Goal: Navigation & Orientation: Find specific page/section

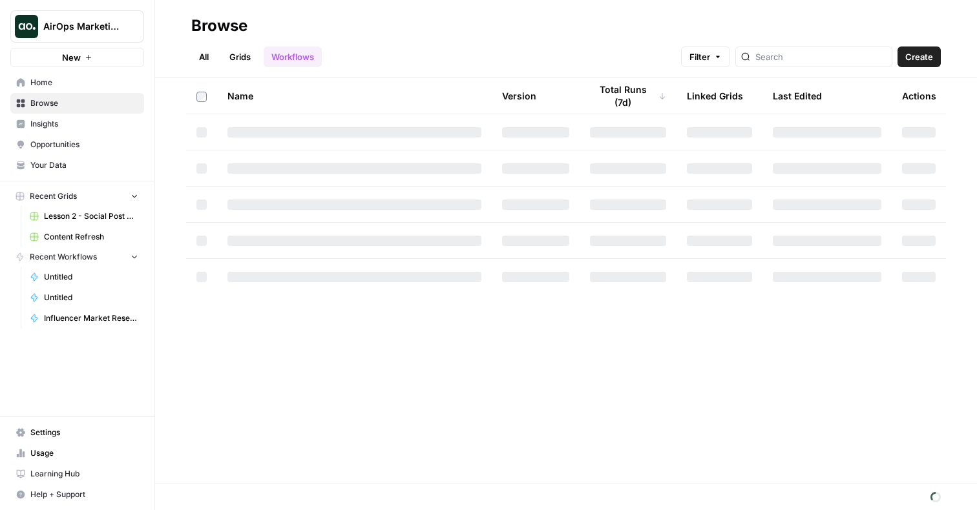
click at [118, 28] on span "AirOps Marketing" at bounding box center [82, 26] width 78 height 13
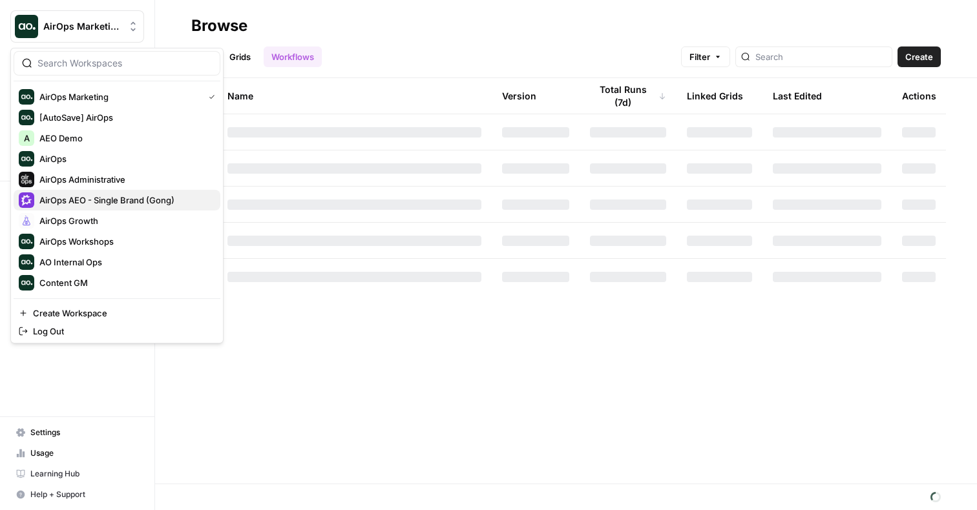
click at [110, 198] on span "AirOps AEO - Single Brand (Gong)" at bounding box center [106, 200] width 135 height 13
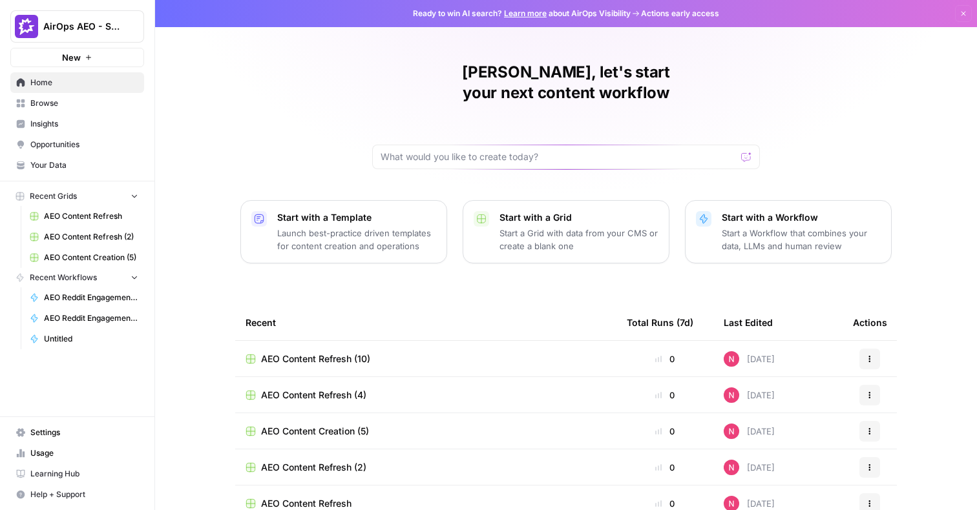
click at [77, 120] on span "Insights" at bounding box center [84, 124] width 108 height 12
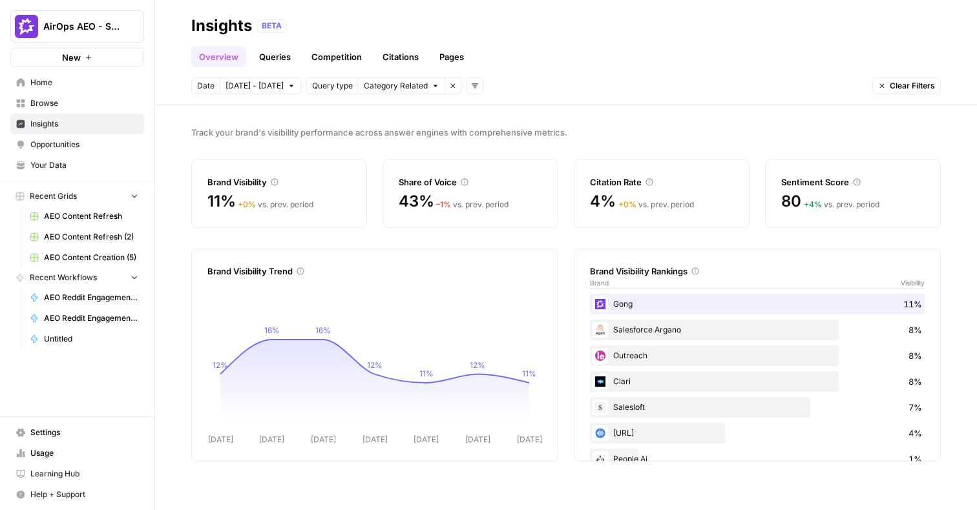
click at [439, 59] on link "Pages" at bounding box center [452, 57] width 40 height 21
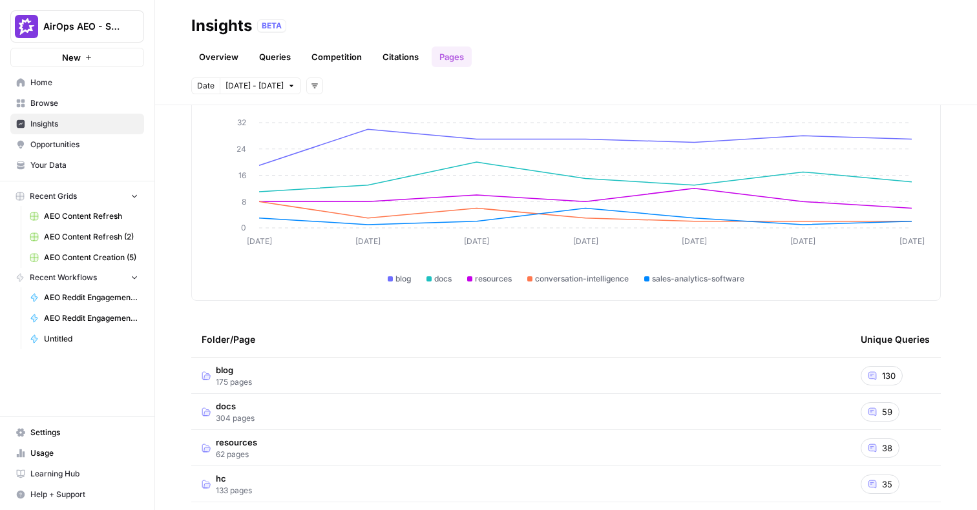
scroll to position [92, 0]
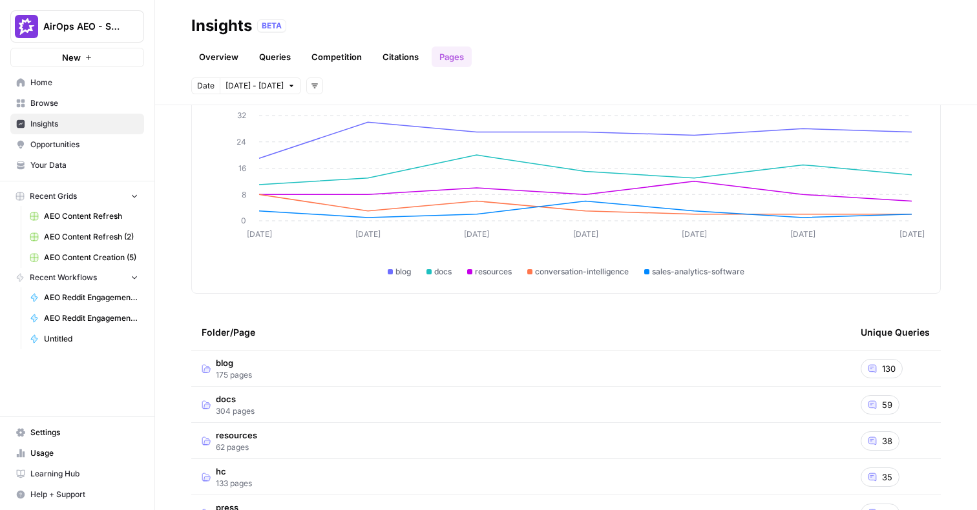
click at [86, 147] on span "Opportunities" at bounding box center [84, 145] width 108 height 12
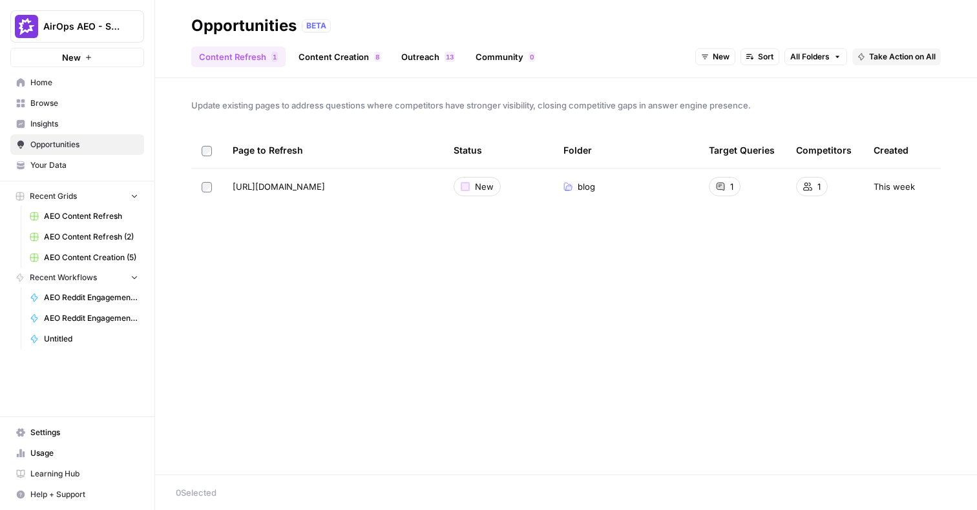
click at [339, 60] on link "Content Creation 8" at bounding box center [340, 57] width 98 height 21
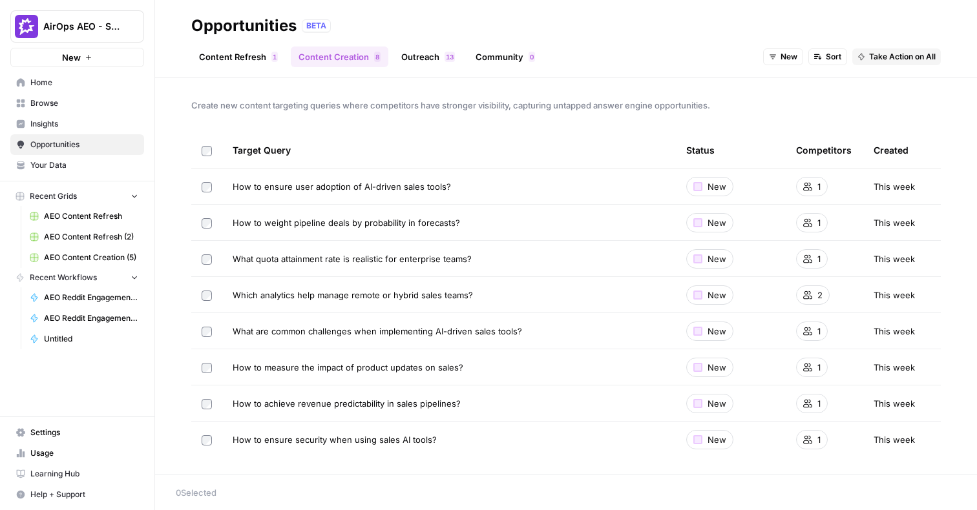
click at [425, 59] on link "Outreach 3 1" at bounding box center [427, 57] width 69 height 21
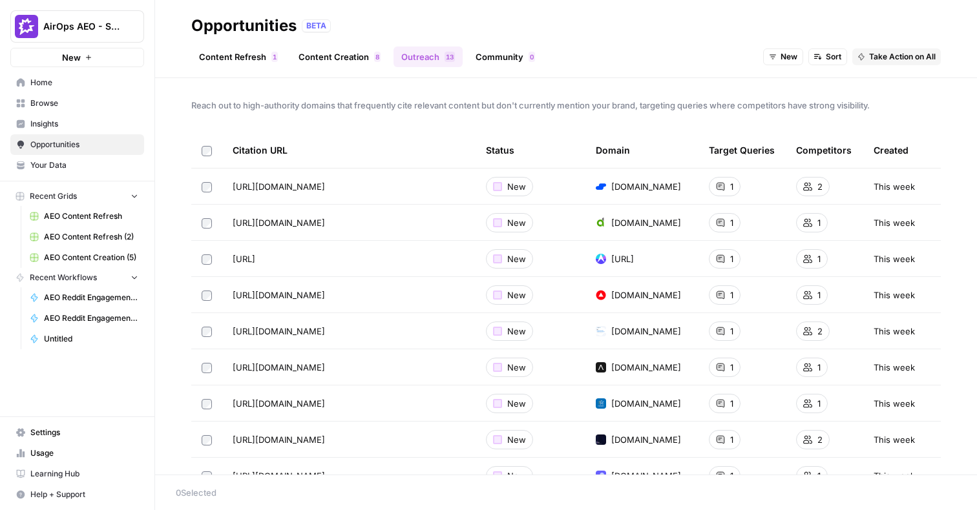
click at [505, 56] on link "Community 0" at bounding box center [505, 57] width 75 height 21
